Goal: Task Accomplishment & Management: Complete application form

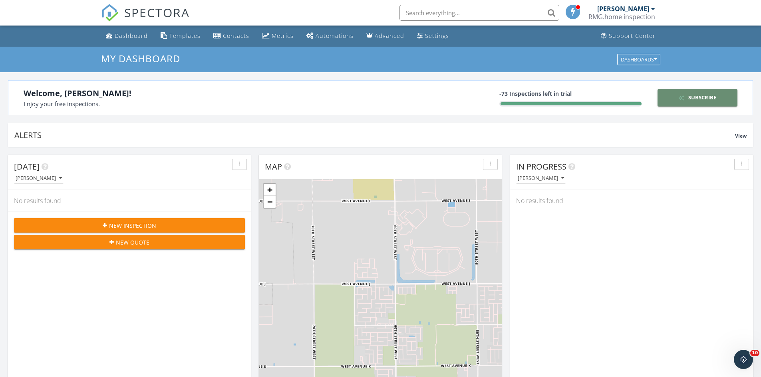
click at [701, 97] on div "Subscribe" at bounding box center [696, 98] width 73 height 8
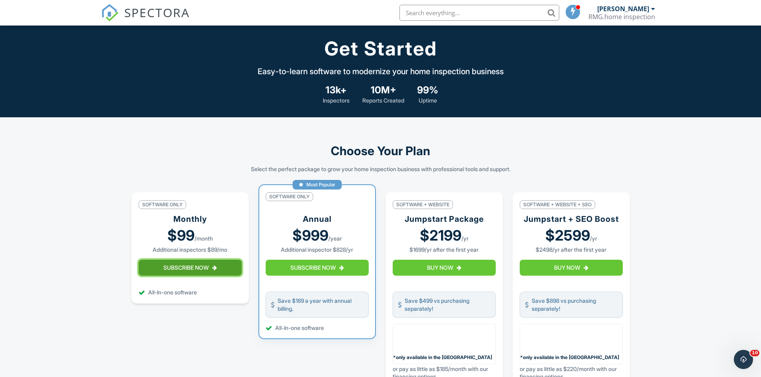
click at [183, 274] on button "Subscribe Now" at bounding box center [190, 268] width 103 height 16
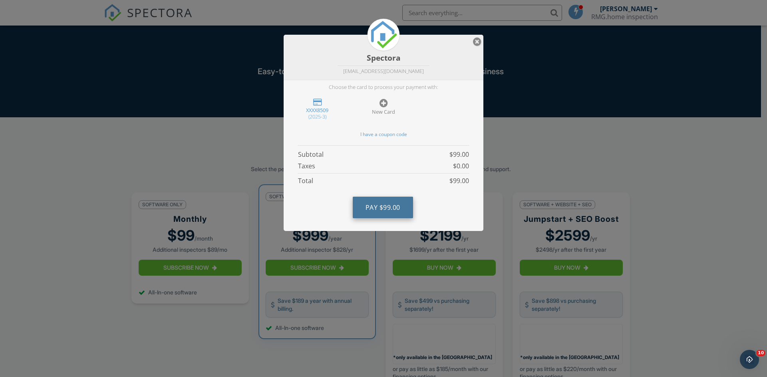
click at [386, 205] on span "$99.00" at bounding box center [389, 207] width 21 height 9
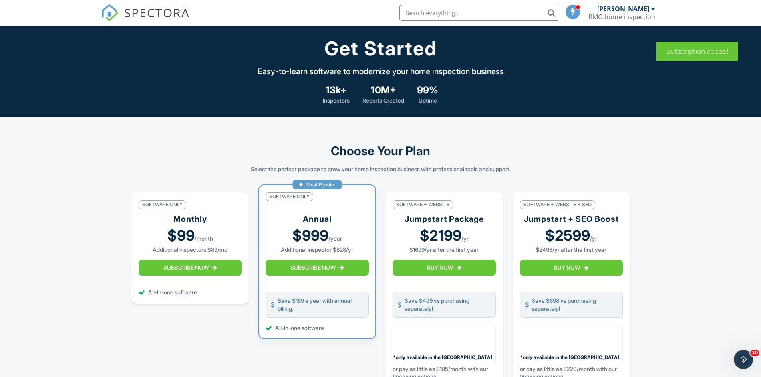
click at [152, 14] on span "SPECTORA" at bounding box center [156, 12] width 65 height 17
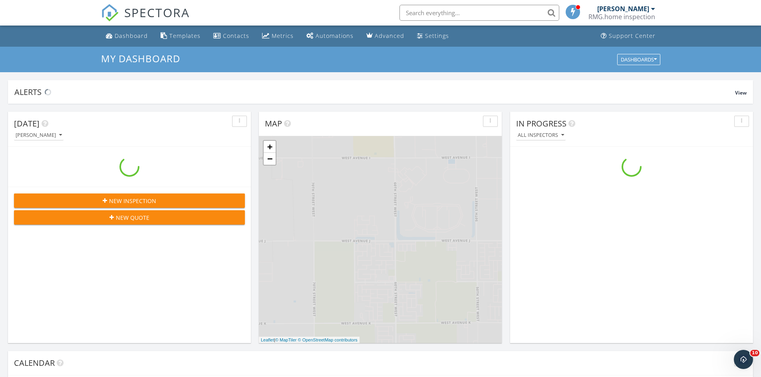
scroll to position [739, 773]
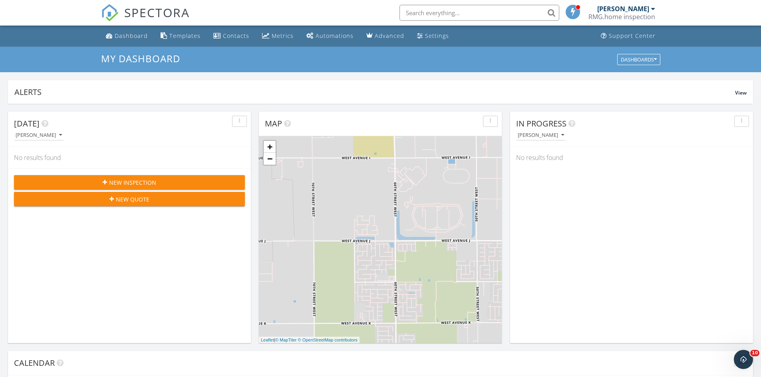
click at [143, 182] on span "New Inspection" at bounding box center [132, 182] width 47 height 8
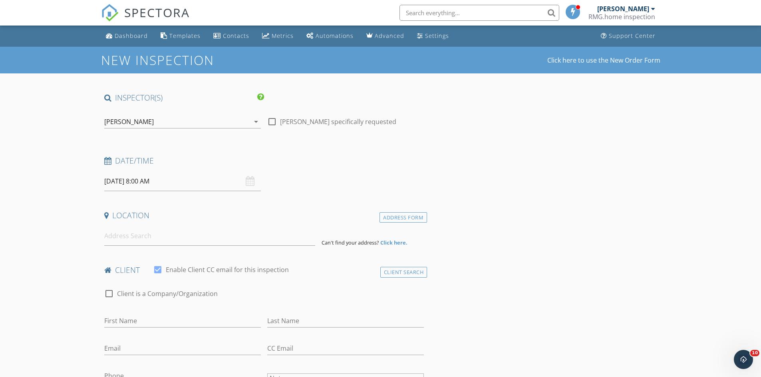
click at [246, 183] on div "09/30/2025 8:00 AM" at bounding box center [182, 182] width 157 height 20
click at [165, 184] on input "09/30/2025 8:00 AM" at bounding box center [182, 182] width 157 height 20
click at [130, 318] on input "08" at bounding box center [128, 318] width 49 height 16
click at [131, 317] on input "0118" at bounding box center [128, 318] width 49 height 16
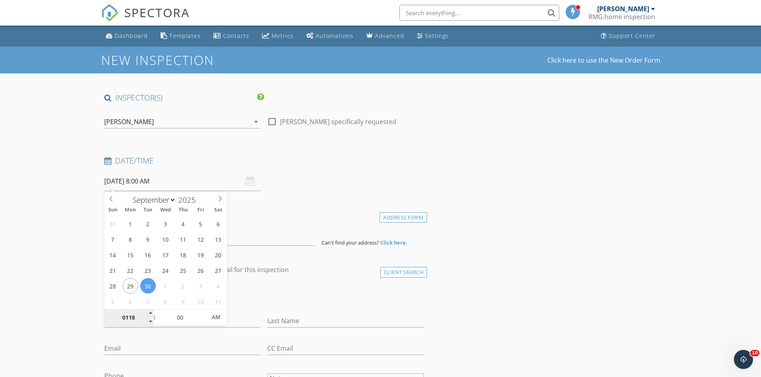
click at [131, 317] on input "0118" at bounding box center [128, 318] width 49 height 16
type input "10"
type input "[DATE] 10:00 AM"
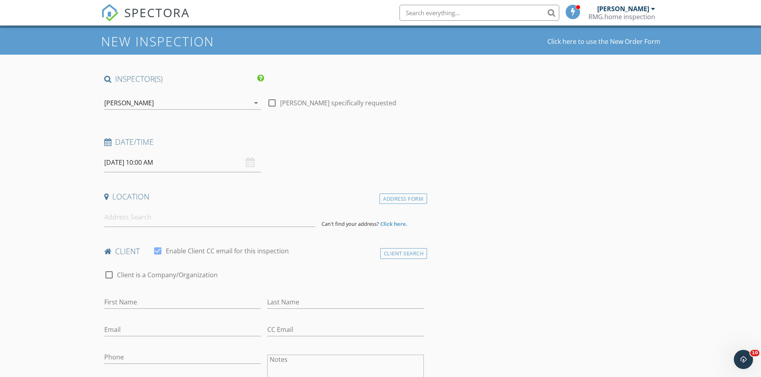
scroll to position [40, 0]
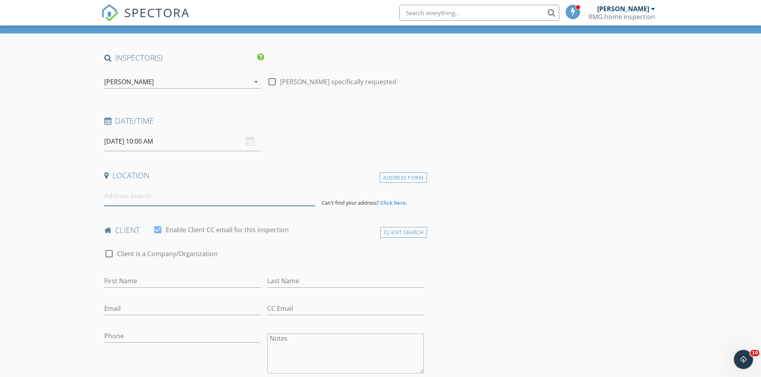
click at [146, 193] on input at bounding box center [209, 196] width 211 height 20
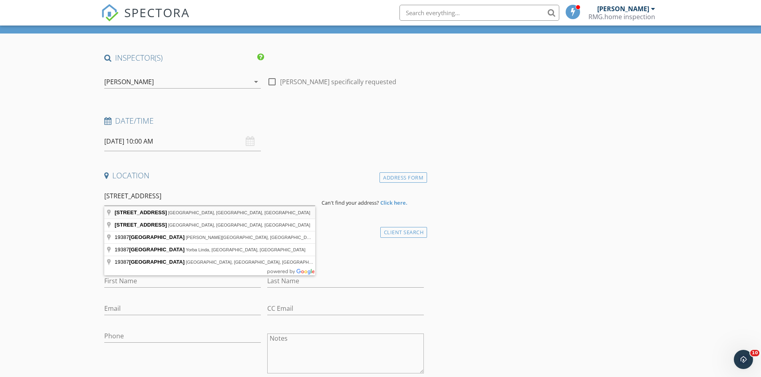
type input "19387 Galway Ave, Carson, CA, USA"
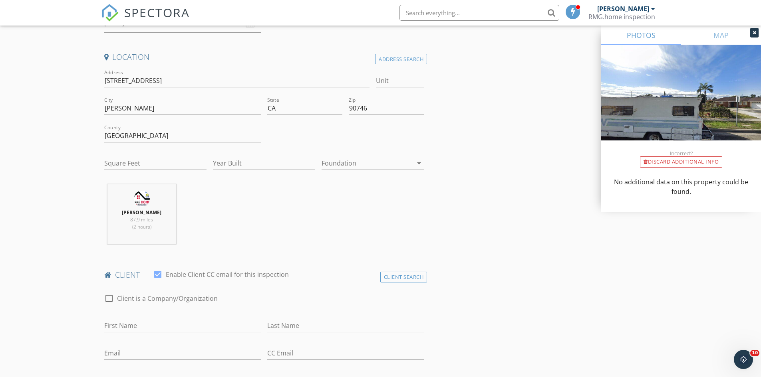
scroll to position [160, 0]
click at [255, 161] on input "Year Built" at bounding box center [264, 162] width 102 height 13
type input "1960"
click at [335, 226] on div "Rafik Benyamin 87.9 miles (2 hours)" at bounding box center [264, 216] width 326 height 66
click at [420, 160] on icon "arrow_drop_down" at bounding box center [419, 162] width 10 height 10
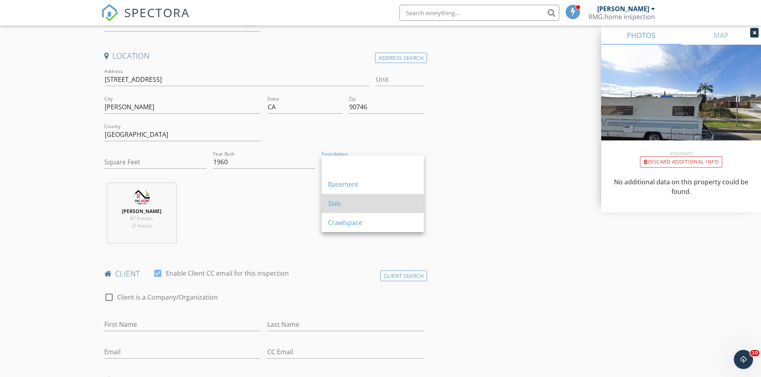
click at [347, 206] on div "Slab" at bounding box center [372, 204] width 89 height 10
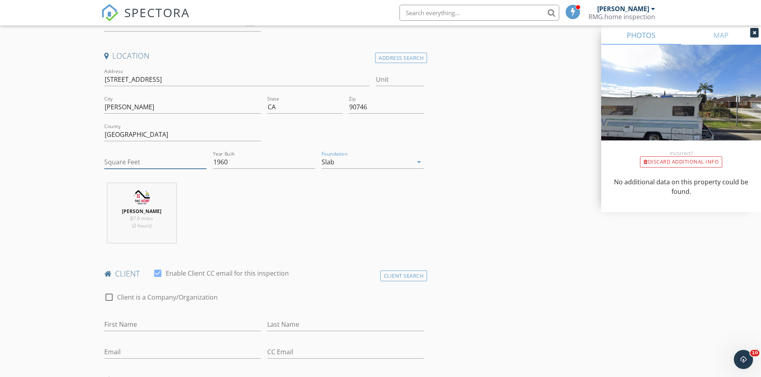
click at [165, 165] on input "Square Feet" at bounding box center [155, 162] width 102 height 13
type input "1776"
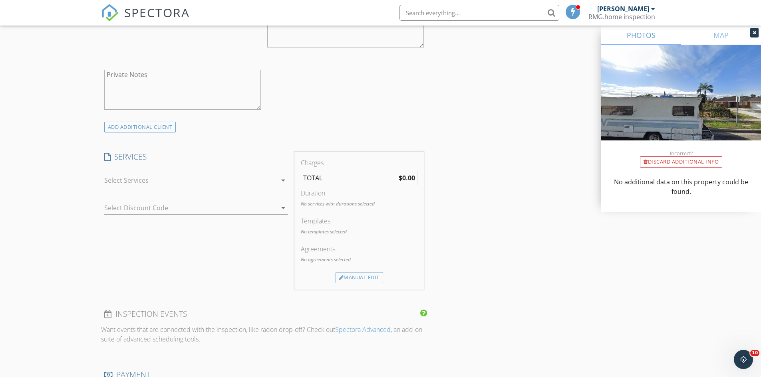
scroll to position [559, 0]
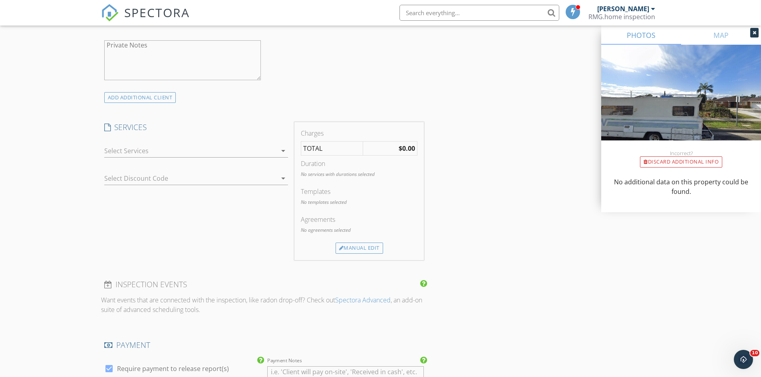
click at [278, 151] on icon "arrow_drop_down" at bounding box center [283, 151] width 10 height 10
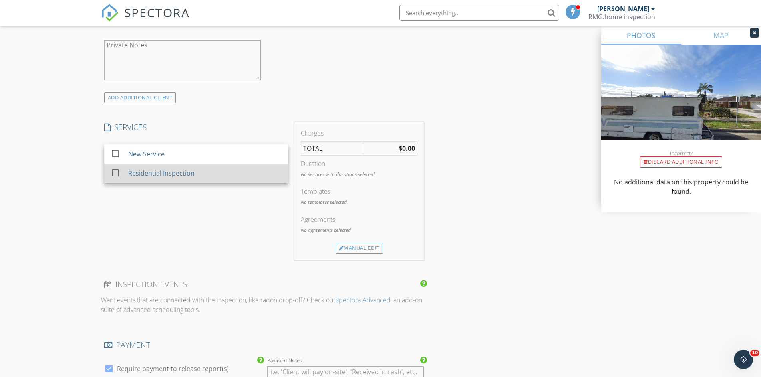
click at [115, 171] on div at bounding box center [116, 173] width 14 height 14
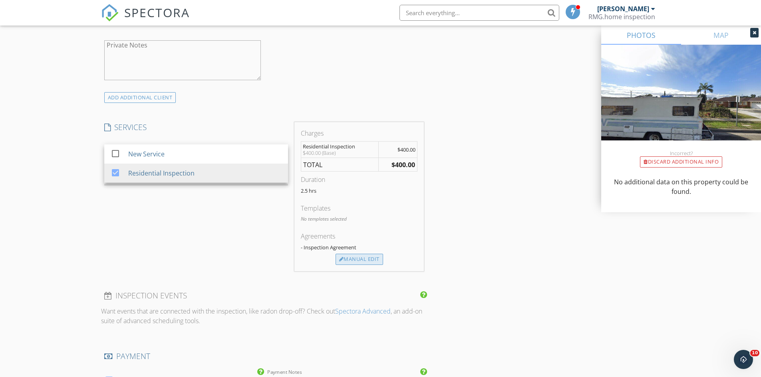
click at [357, 262] on div "Manual Edit" at bounding box center [359, 259] width 48 height 11
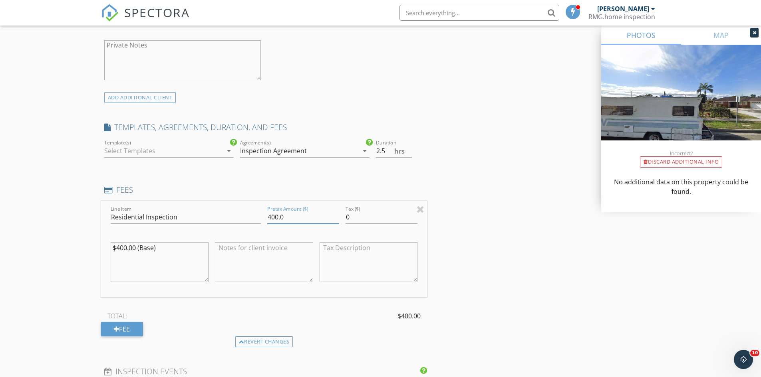
drag, startPoint x: 271, startPoint y: 216, endPoint x: 265, endPoint y: 218, distance: 5.7
click at [266, 216] on div "Pretax Amount ($) 400.0" at bounding box center [303, 218] width 78 height 28
type input "500.0"
click at [116, 247] on textarea "$400.00 (Base)" at bounding box center [160, 262] width 98 height 40
type textarea "$500.00 (Base)"
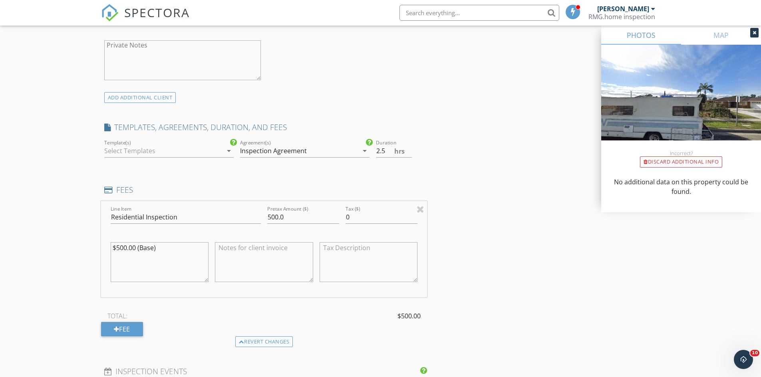
click at [453, 205] on div "INSPECTOR(S) check_box Rafik Benyamin PRIMARY Rafik Benyamin arrow_drop_down ch…" at bounding box center [380, 232] width 559 height 1396
click at [225, 150] on icon "arrow_drop_down" at bounding box center [229, 151] width 10 height 10
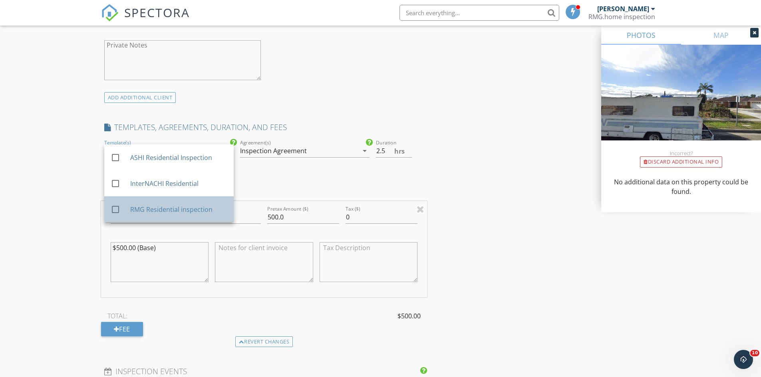
click at [149, 209] on div "RMG Residential inspection" at bounding box center [178, 210] width 97 height 10
click at [475, 187] on div "INSPECTOR(S) check_box Rafik Benyamin PRIMARY Rafik Benyamin arrow_drop_down ch…" at bounding box center [380, 232] width 559 height 1396
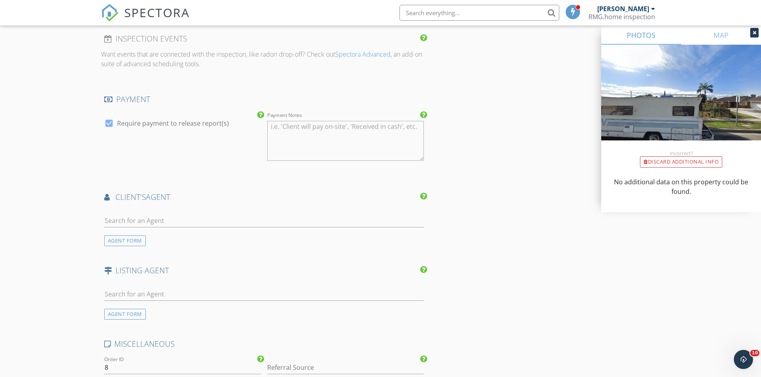
scroll to position [918, 0]
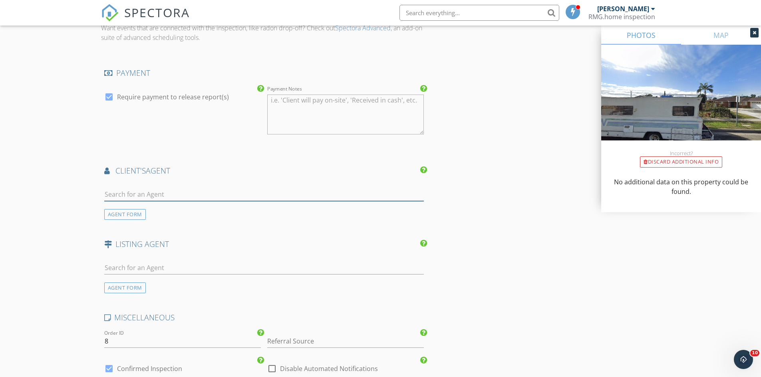
click at [170, 197] on input "text" at bounding box center [264, 194] width 320 height 13
type input "[PERSON_NAME]"
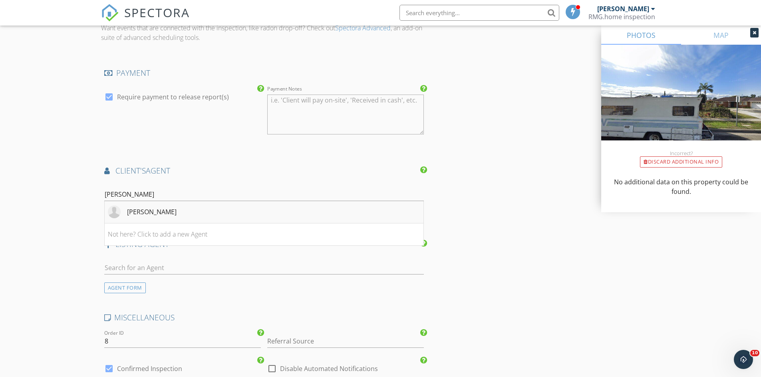
click at [149, 212] on div "[PERSON_NAME]" at bounding box center [152, 212] width 50 height 10
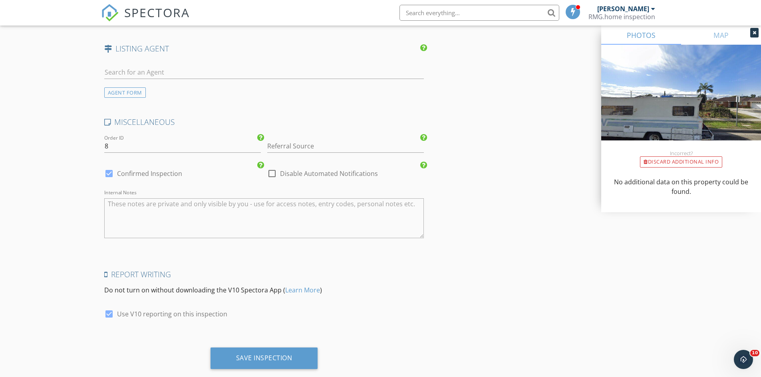
scroll to position [1313, 0]
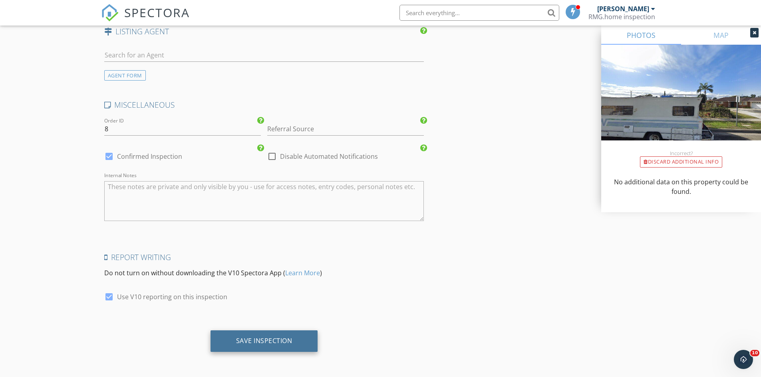
click at [267, 341] on div "Save Inspection" at bounding box center [264, 341] width 56 height 8
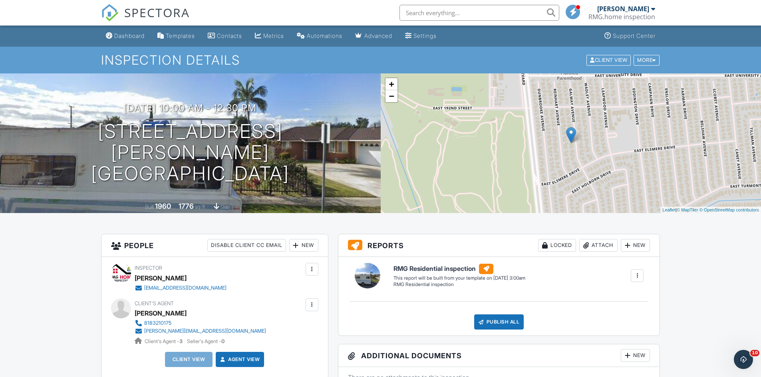
click at [638, 274] on div at bounding box center [637, 276] width 8 height 8
click at [627, 297] on div "Build Now" at bounding box center [620, 299] width 39 height 10
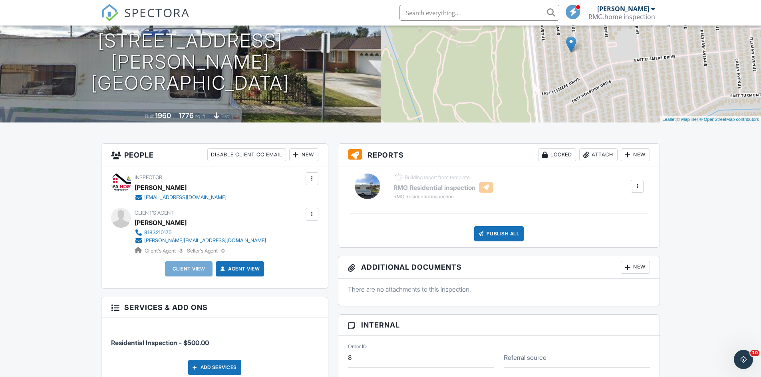
scroll to position [120, 0]
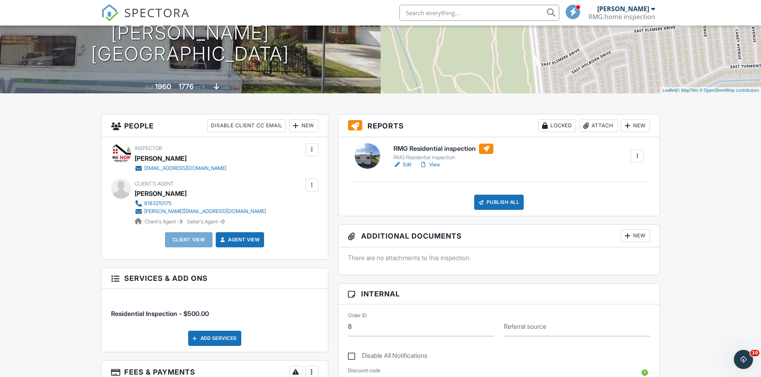
click at [409, 166] on link "Edit" at bounding box center [402, 165] width 18 height 8
